Goal: Navigation & Orientation: Find specific page/section

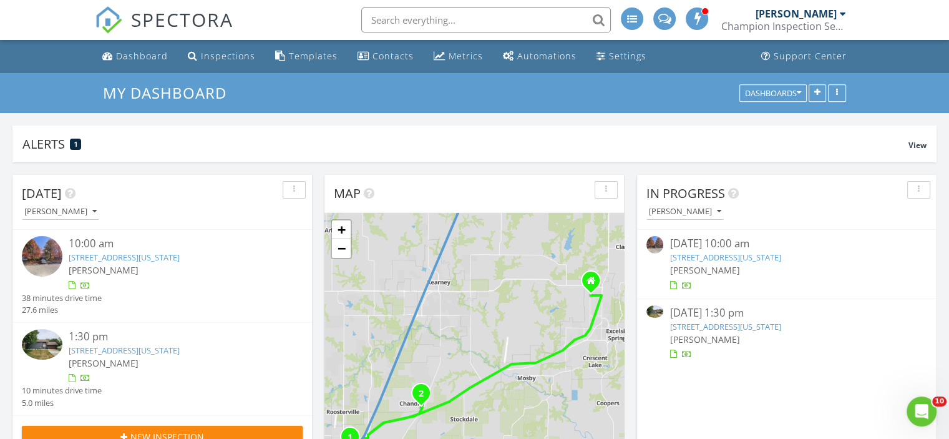
click at [130, 256] on link "[STREET_ADDRESS][US_STATE]" at bounding box center [124, 256] width 111 height 11
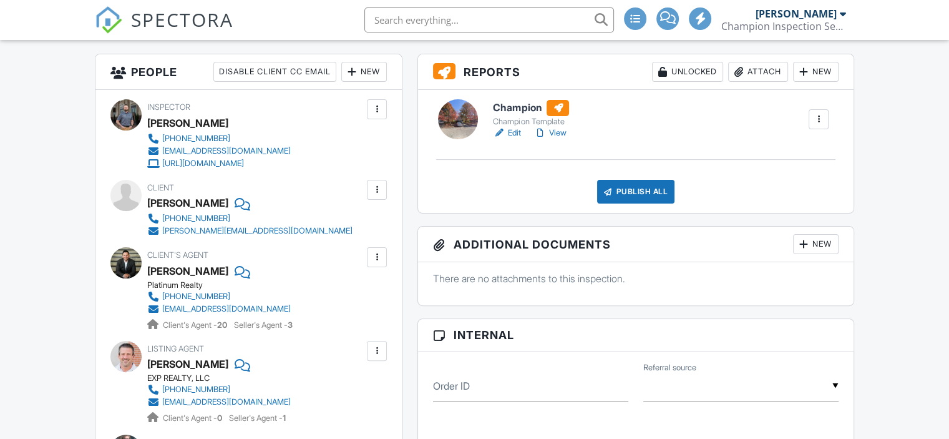
click at [532, 107] on h6 "Champion" at bounding box center [532, 108] width 78 height 16
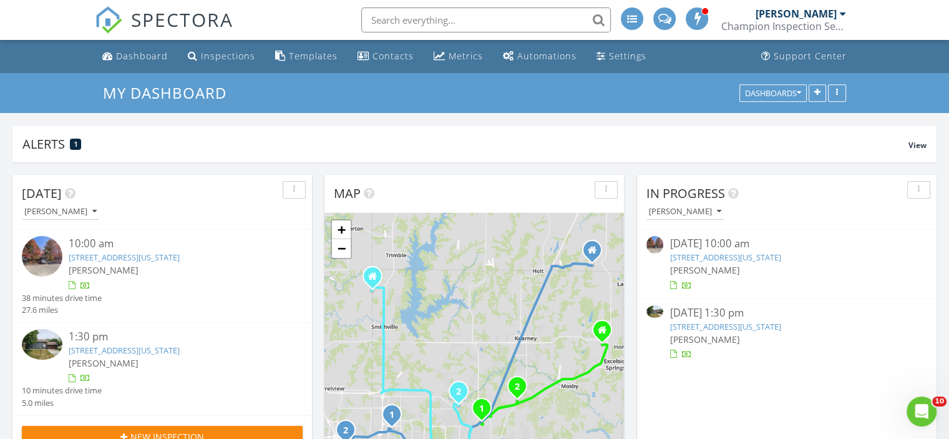
click at [147, 256] on link "623 NE 93rd Ct, Kansas City, MO 64155" at bounding box center [124, 256] width 111 height 11
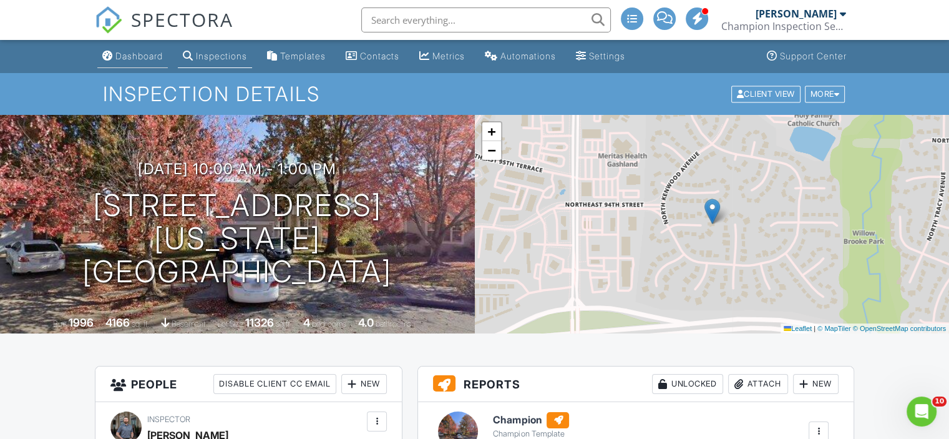
click at [138, 47] on link "Dashboard" at bounding box center [132, 56] width 71 height 23
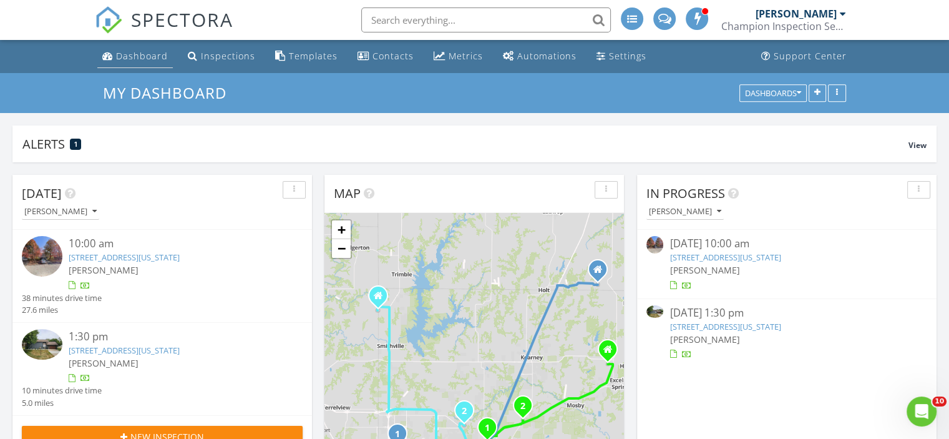
click at [124, 54] on div "Dashboard" at bounding box center [142, 56] width 52 height 12
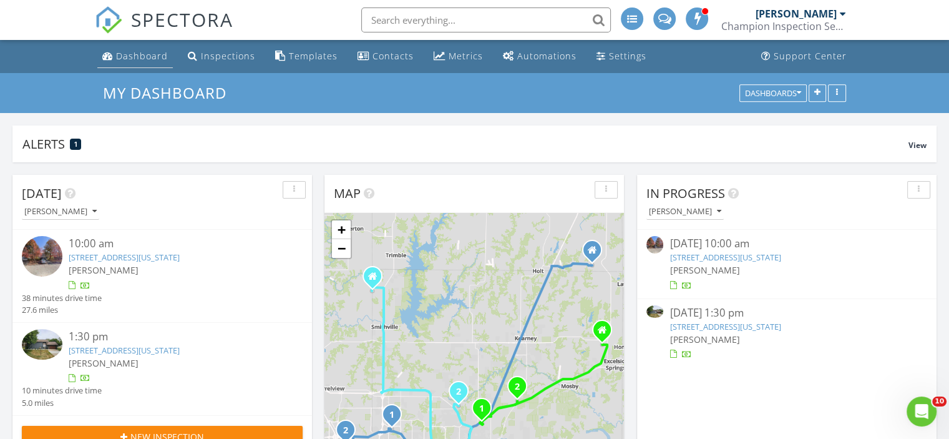
click at [122, 66] on link "Dashboard" at bounding box center [135, 56] width 76 height 23
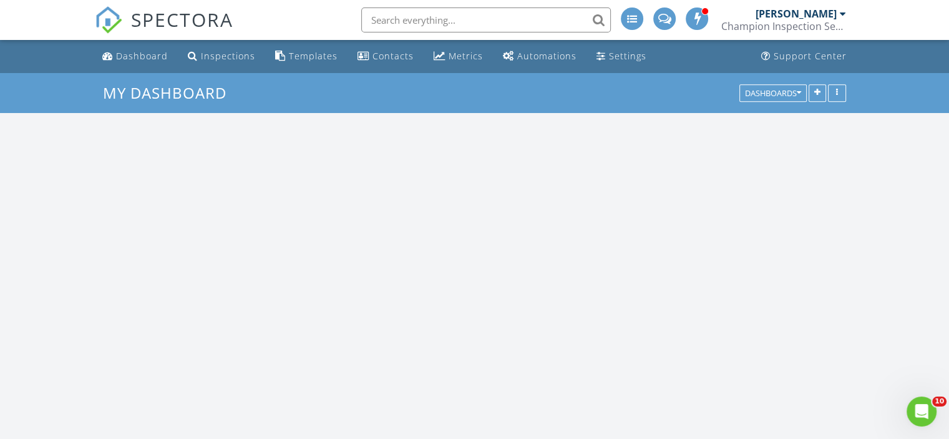
scroll to position [1155, 968]
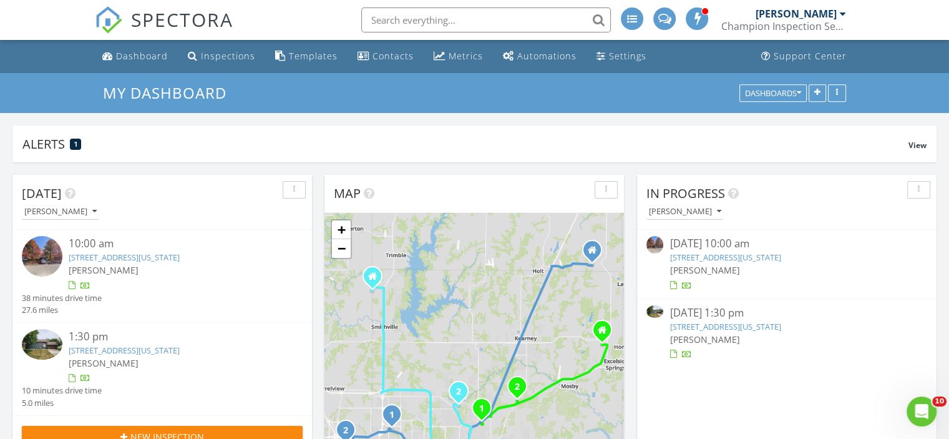
click at [145, 262] on link "[STREET_ADDRESS][US_STATE]" at bounding box center [124, 256] width 111 height 11
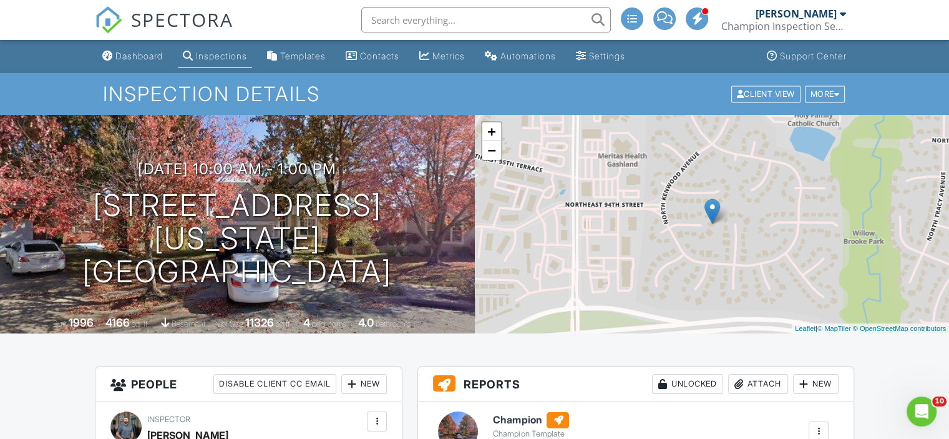
click at [149, 48] on link "Dashboard" at bounding box center [132, 56] width 71 height 23
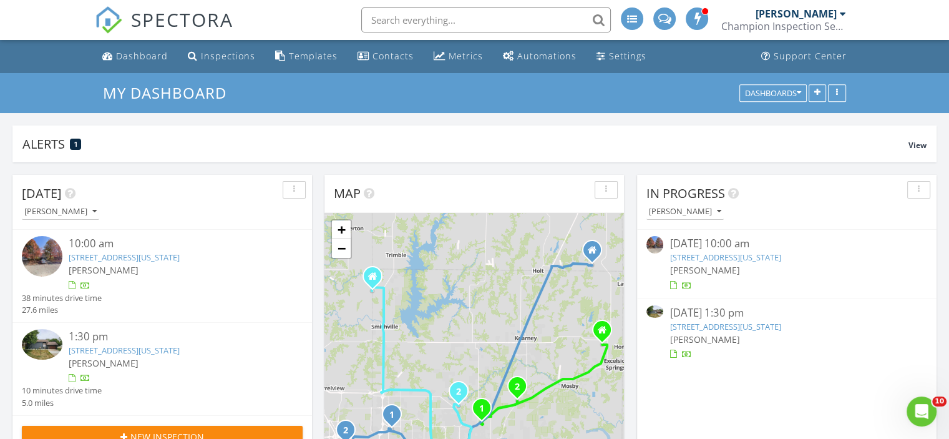
click at [135, 261] on link "[STREET_ADDRESS][US_STATE]" at bounding box center [124, 256] width 111 height 11
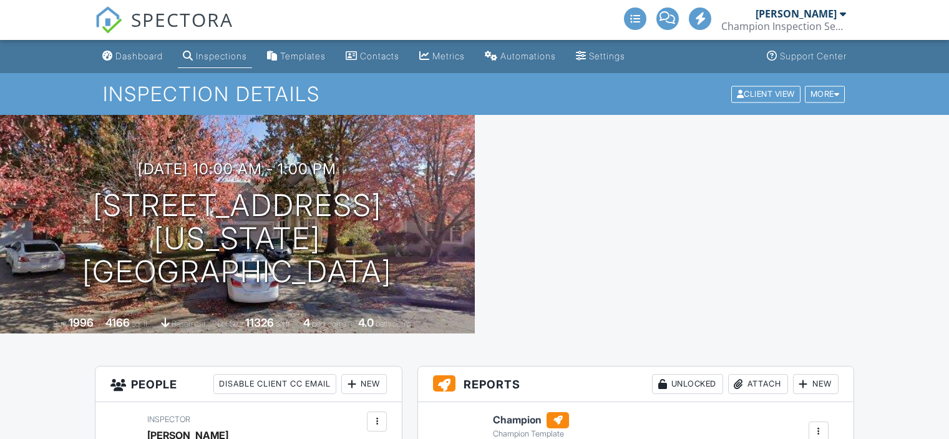
scroll to position [187, 0]
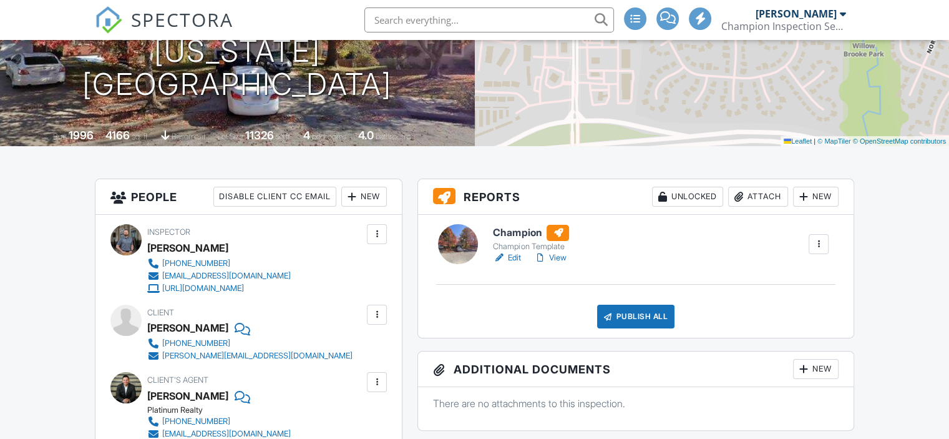
click at [527, 232] on h6 "Champion" at bounding box center [532, 233] width 78 height 16
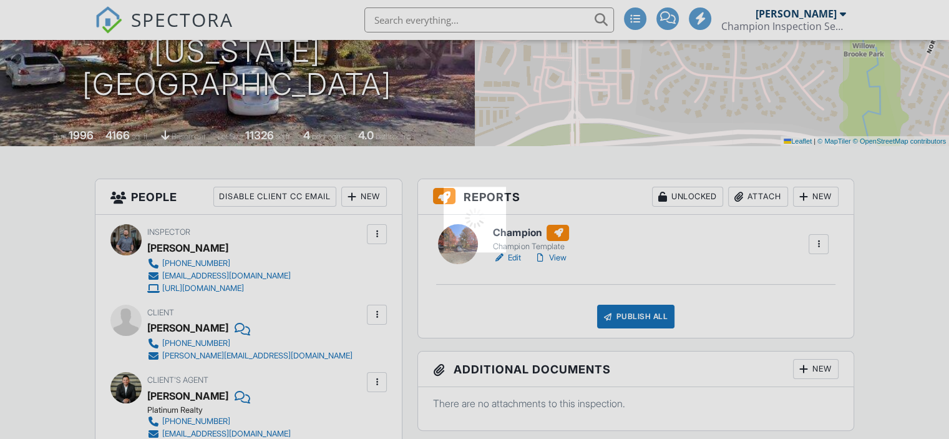
scroll to position [0, 0]
